Goal: Task Accomplishment & Management: Complete application form

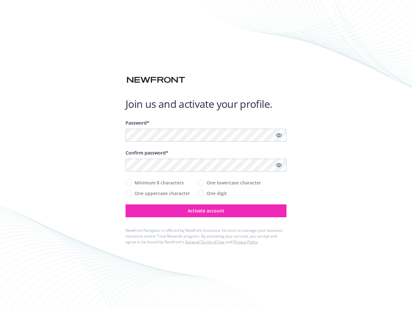
click at [206, 154] on div "Confirm password*" at bounding box center [205, 152] width 161 height 7
click at [279, 135] on icon "Show password" at bounding box center [279, 135] width 6 height 6
click at [279, 165] on icon "Show password" at bounding box center [279, 165] width 6 height 6
click at [206, 211] on span "Activate account" at bounding box center [205, 210] width 37 height 6
